Goal: Transaction & Acquisition: Purchase product/service

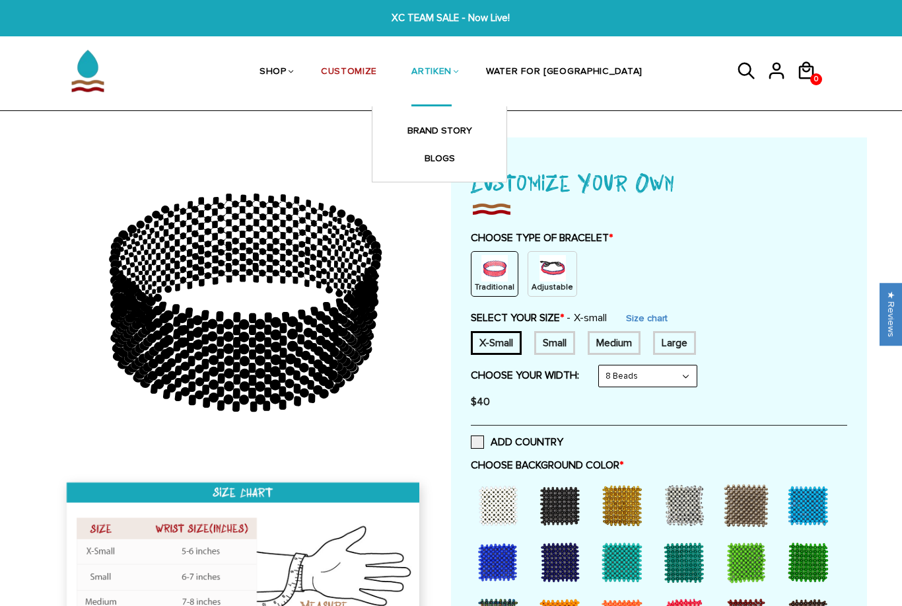
click at [452, 62] on link "ARTIKEN" at bounding box center [432, 72] width 40 height 68
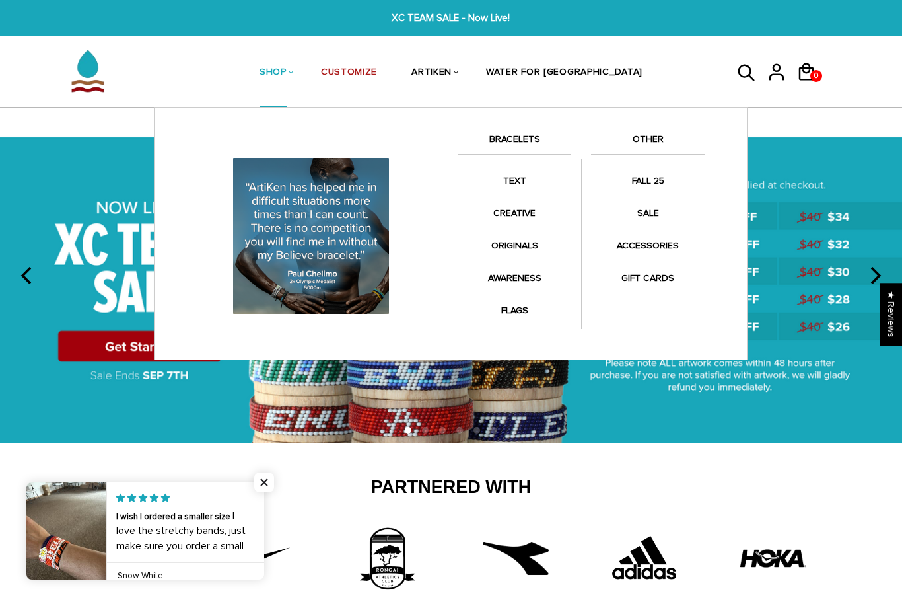
click at [528, 134] on link "BRACELETS" at bounding box center [515, 142] width 114 height 22
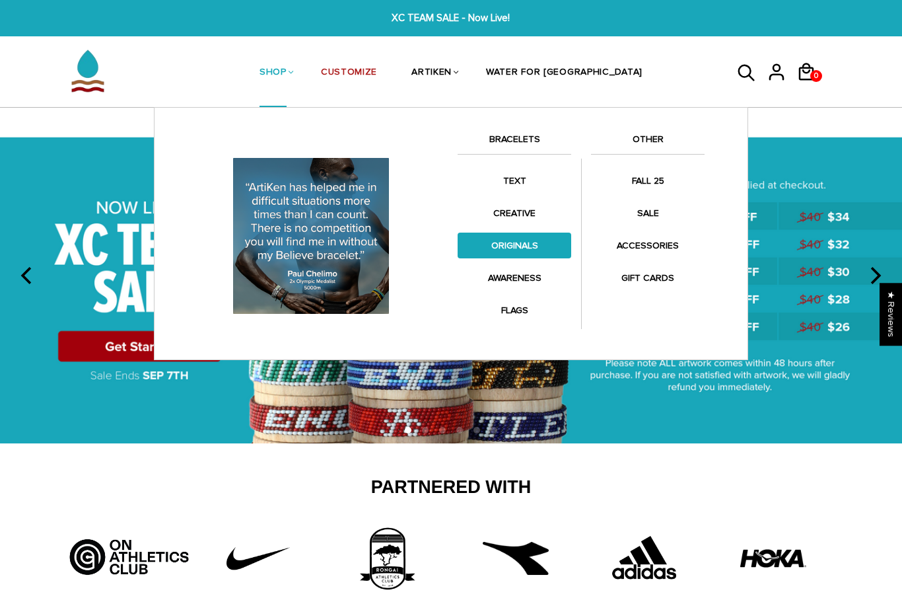
click at [533, 246] on link "ORIGINALS" at bounding box center [515, 246] width 114 height 26
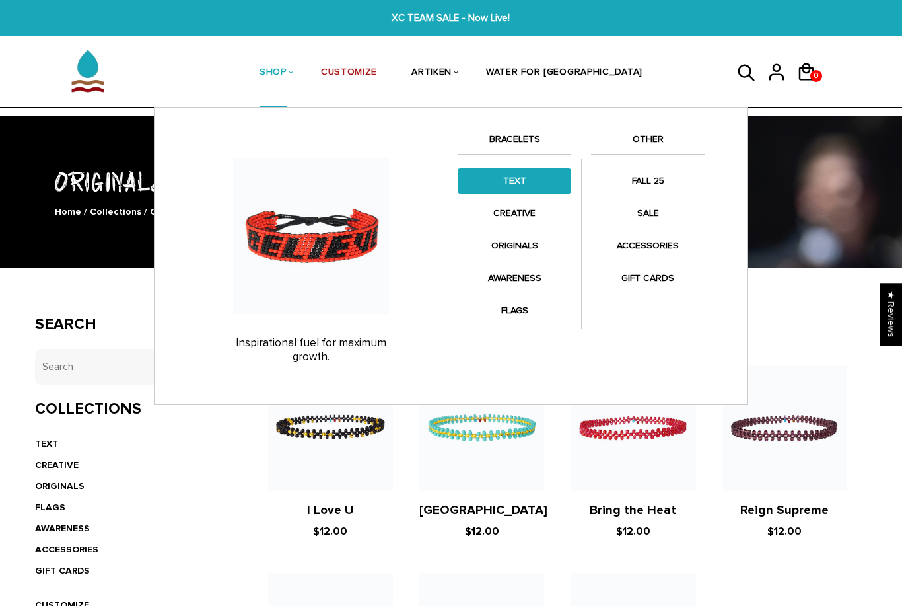
click at [519, 175] on link "TEXT" at bounding box center [515, 181] width 114 height 26
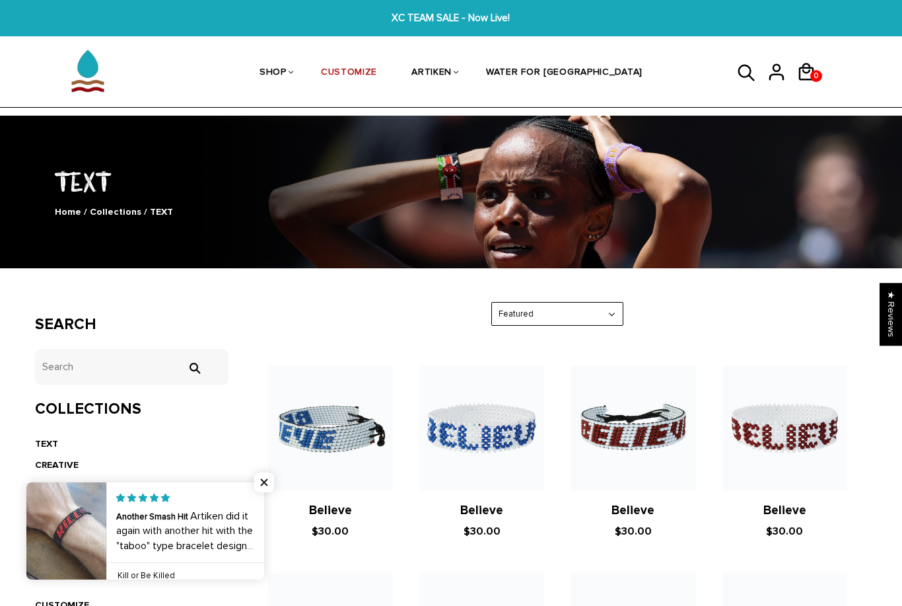
click at [277, 479] on img at bounding box center [330, 427] width 125 height 125
